Goal: Information Seeking & Learning: Learn about a topic

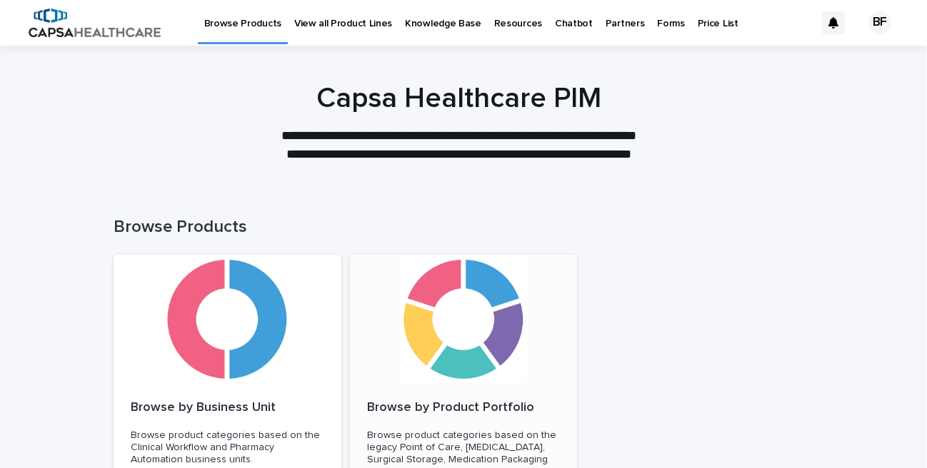
click at [472, 289] on div at bounding box center [464, 319] width 228 height 129
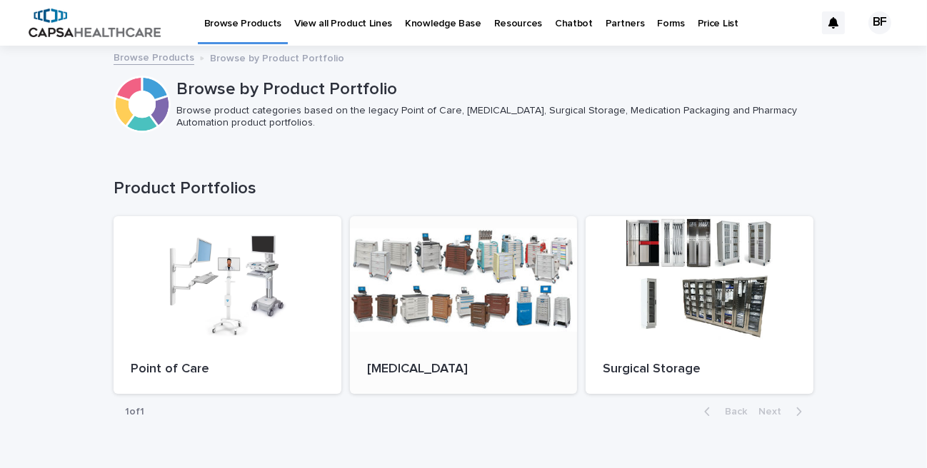
click at [463, 295] on div at bounding box center [464, 280] width 228 height 129
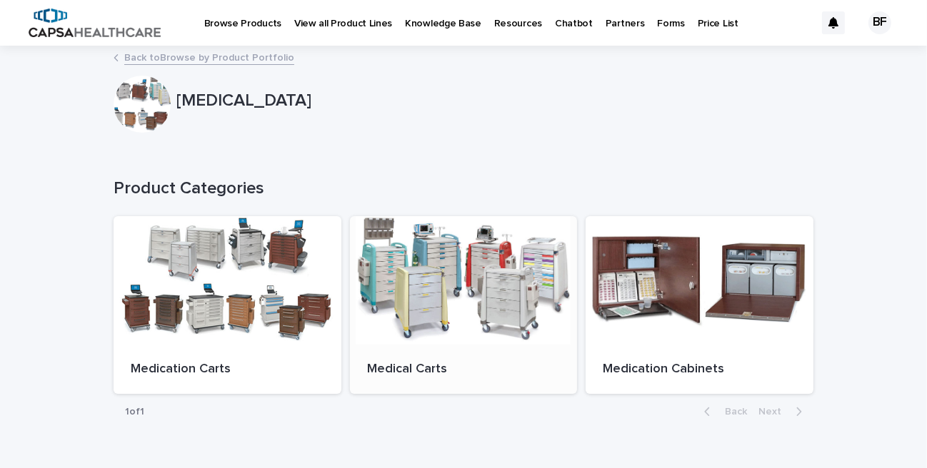
click at [426, 294] on div at bounding box center [464, 280] width 228 height 129
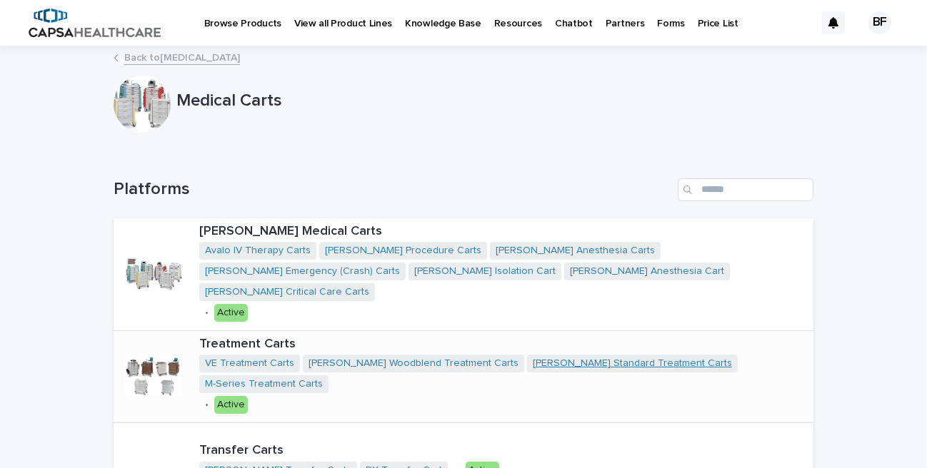
click at [557, 358] on link "[PERSON_NAME] Standard Treatment Carts" at bounding box center [632, 364] width 199 height 12
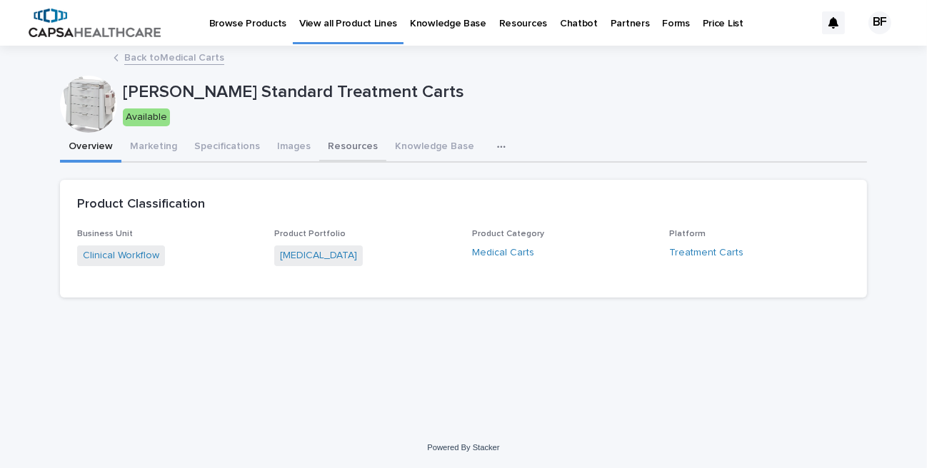
click at [329, 145] on button "Resources" at bounding box center [352, 148] width 67 height 30
